Goal: Task Accomplishment & Management: Manage account settings

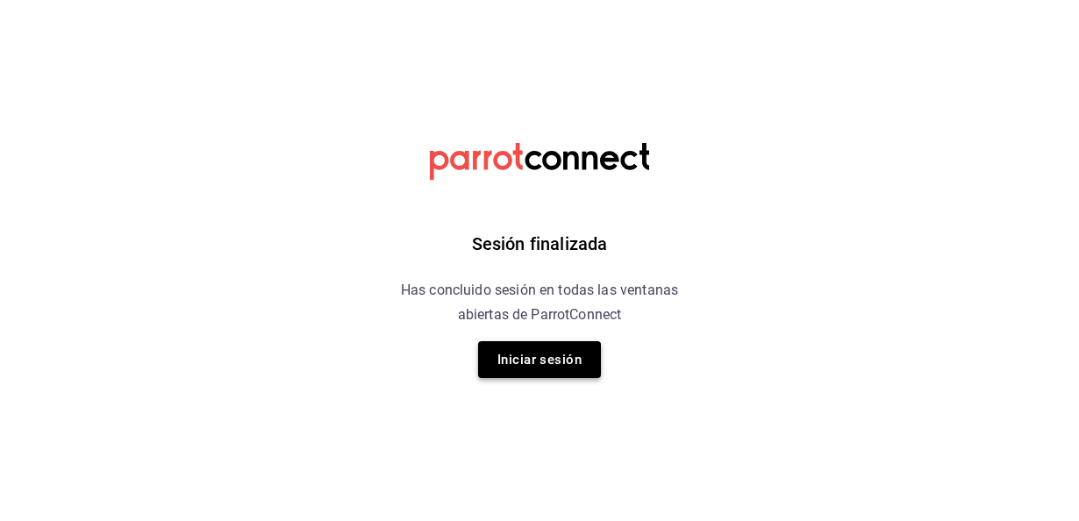
click at [542, 374] on button "Iniciar sesión" at bounding box center [539, 359] width 123 height 37
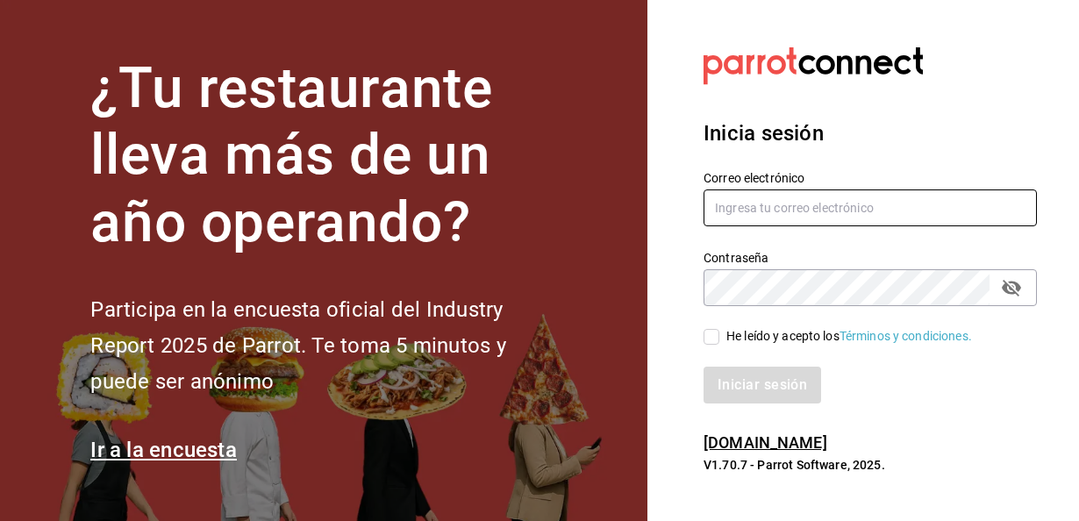
type input "[EMAIL_ADDRESS][DOMAIN_NAME]"
click at [716, 337] on input "He leído y acepto los Términos y condiciones." at bounding box center [712, 337] width 16 height 16
checkbox input "true"
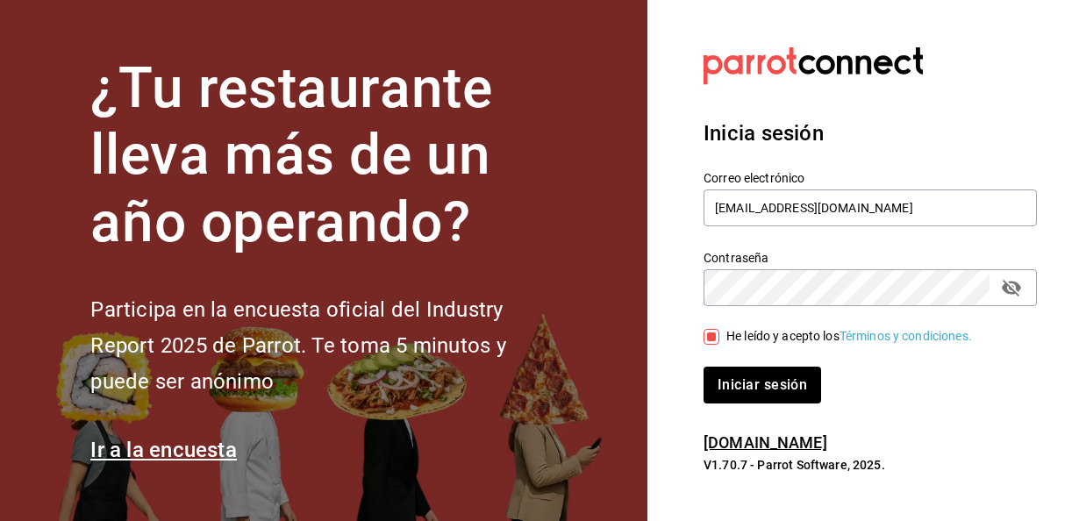
click at [756, 405] on div "Inicia sesión Correo electrónico [EMAIL_ADDRESS][DOMAIN_NAME] Contraseña Contra…" at bounding box center [870, 261] width 333 height 329
click at [758, 376] on button "Iniciar sesión" at bounding box center [763, 385] width 119 height 37
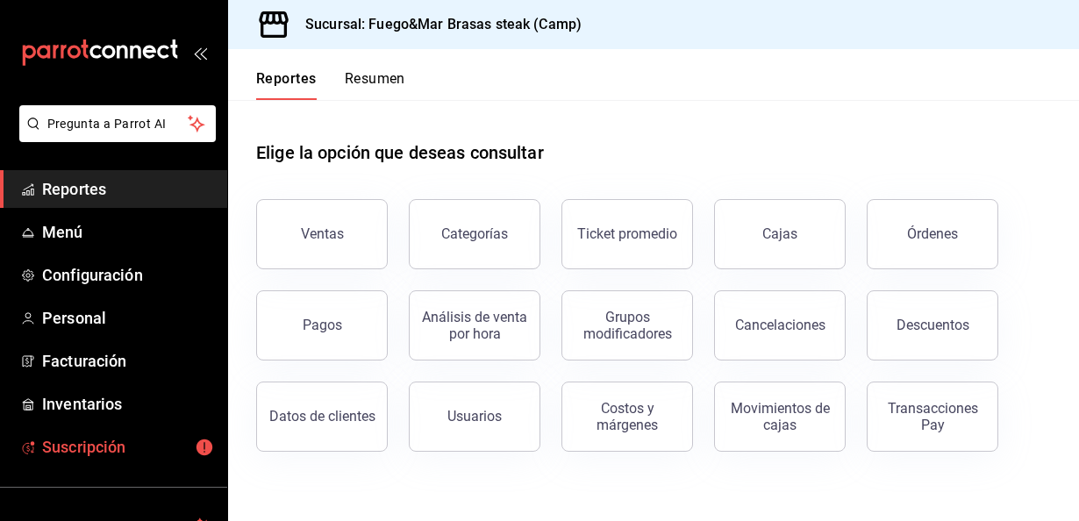
click at [109, 442] on span "Suscripción" at bounding box center [127, 447] width 171 height 24
